Goal: Information Seeking & Learning: Find specific fact

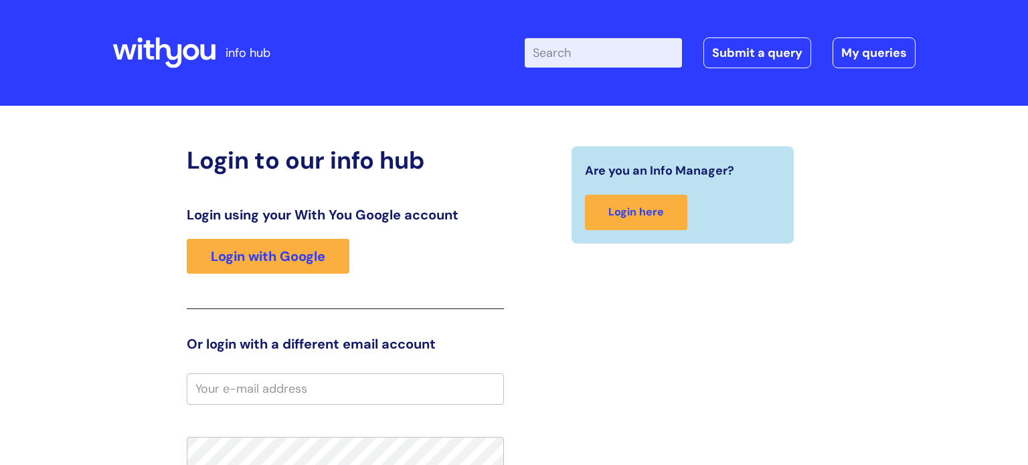
click at [275, 254] on link "Login with Google" at bounding box center [268, 256] width 163 height 35
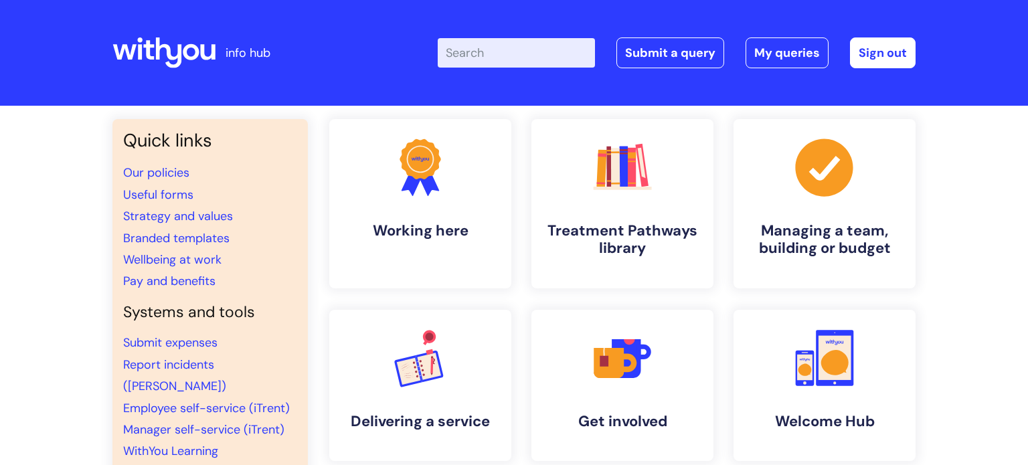
click at [504, 56] on input "Enter your search term here..." at bounding box center [516, 52] width 157 height 29
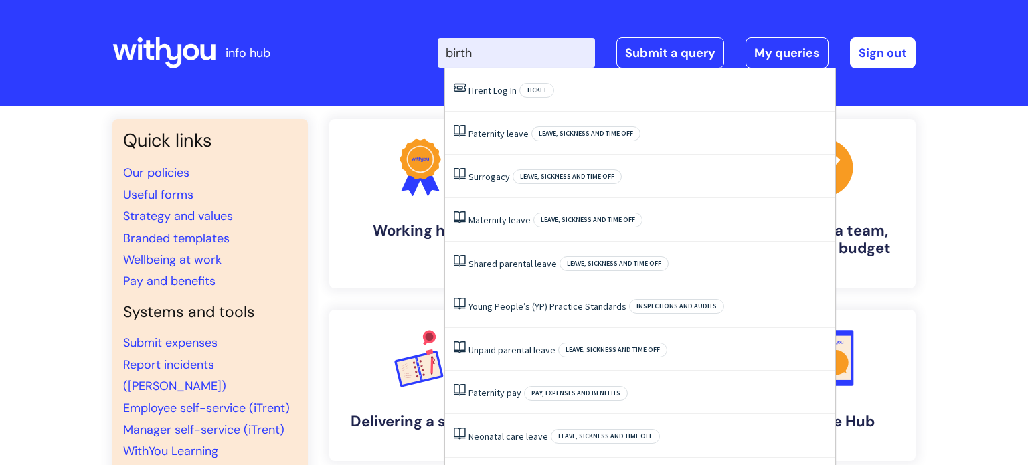
type input "birt"
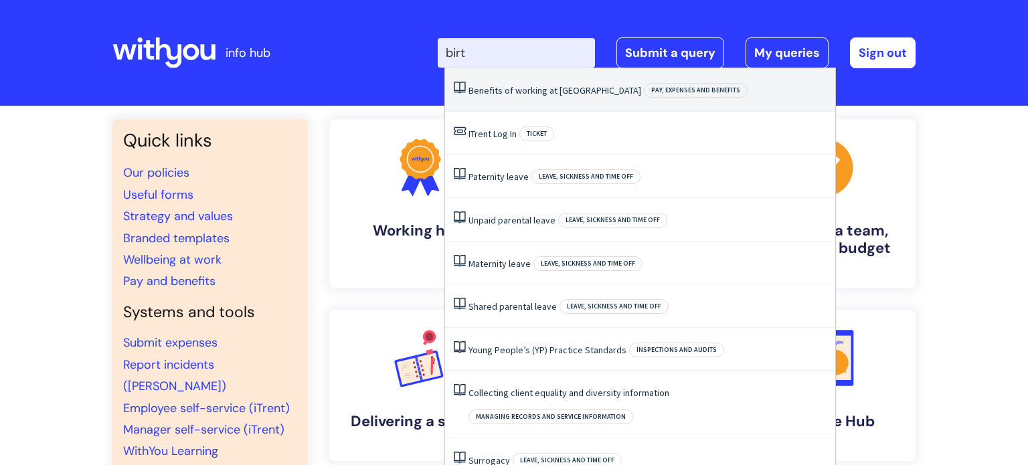
click at [501, 89] on link "Benefits of working at [GEOGRAPHIC_DATA]" at bounding box center [554, 90] width 173 height 12
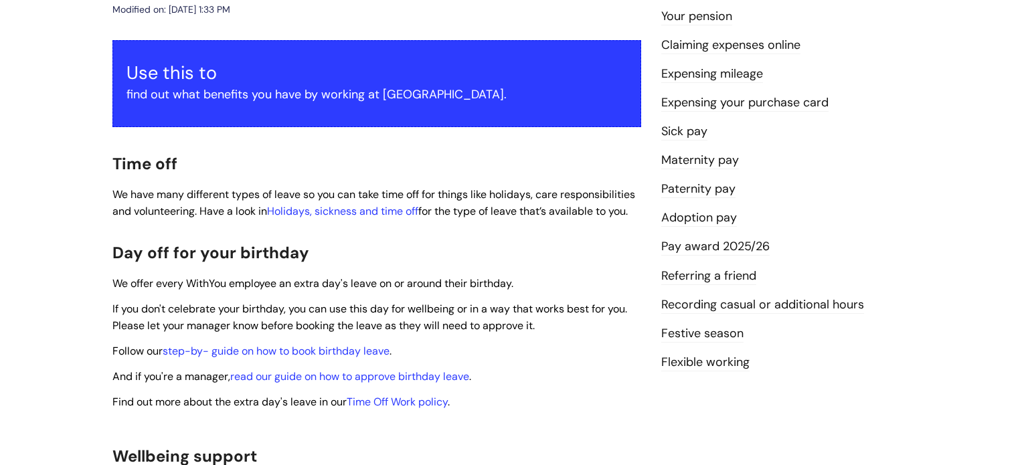
scroll to position [260, 0]
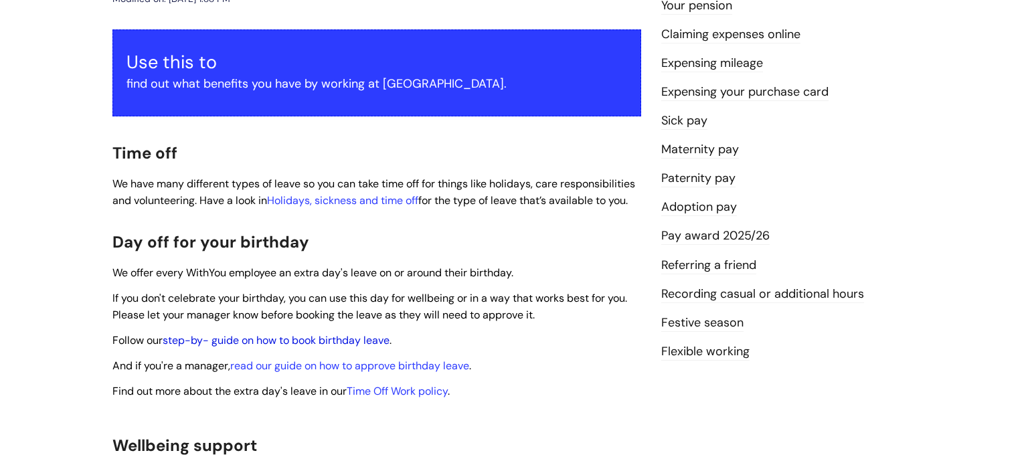
click at [279, 333] on link "step-by- guide on how to book birthday leave" at bounding box center [276, 340] width 227 height 14
